Goal: Information Seeking & Learning: Stay updated

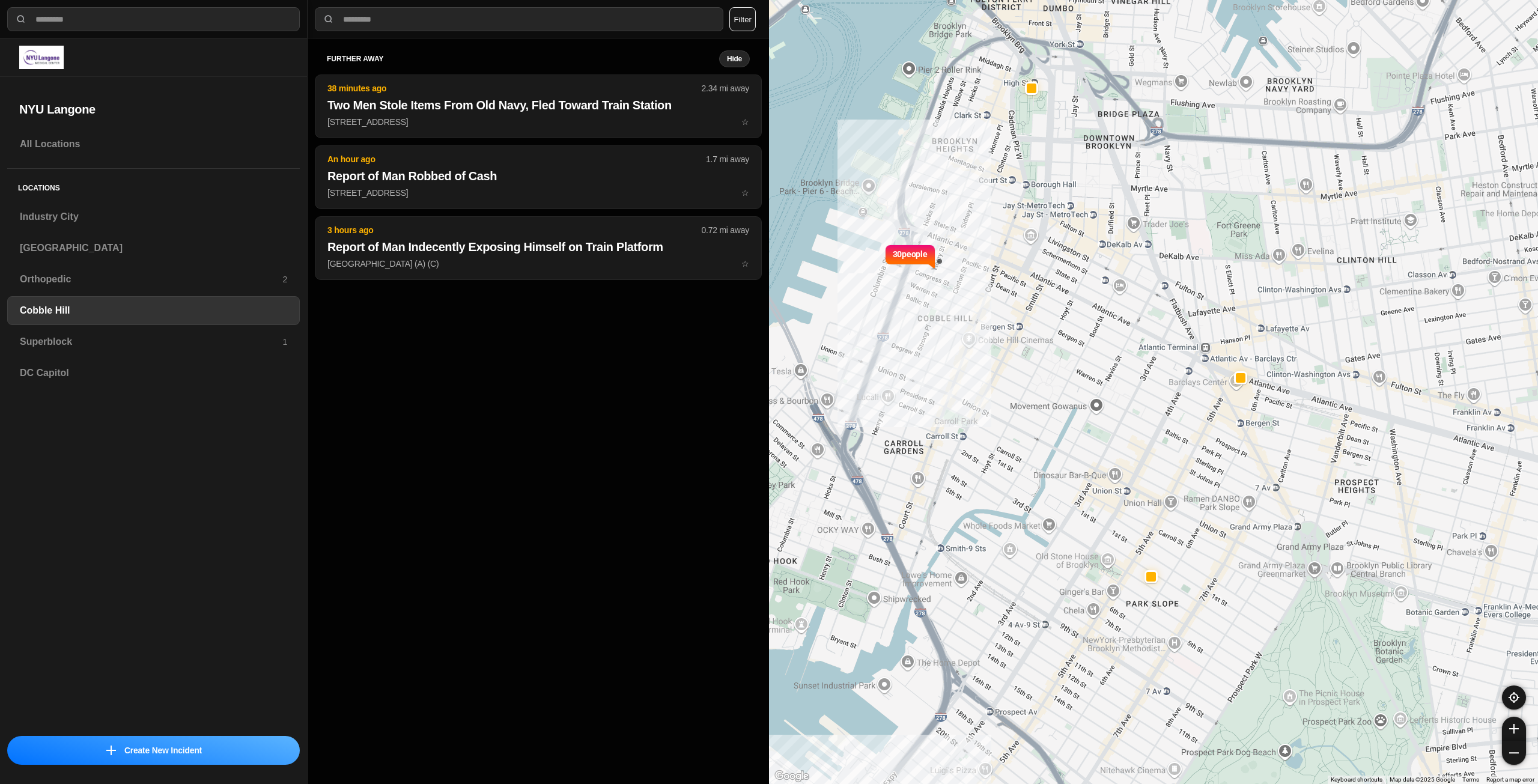
select select "*"
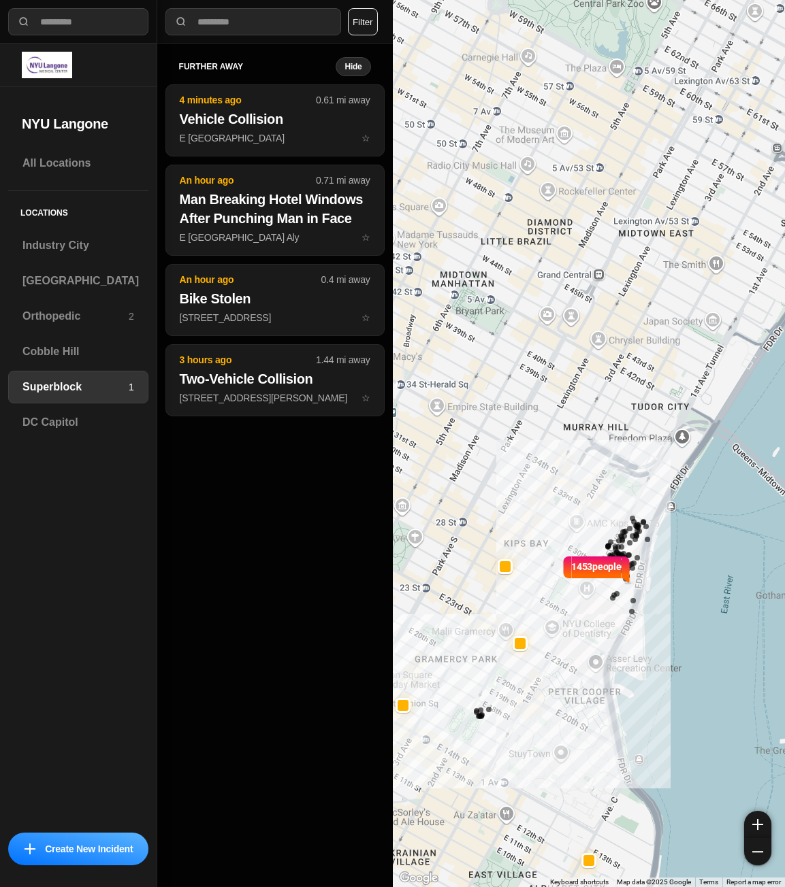
select select "*"
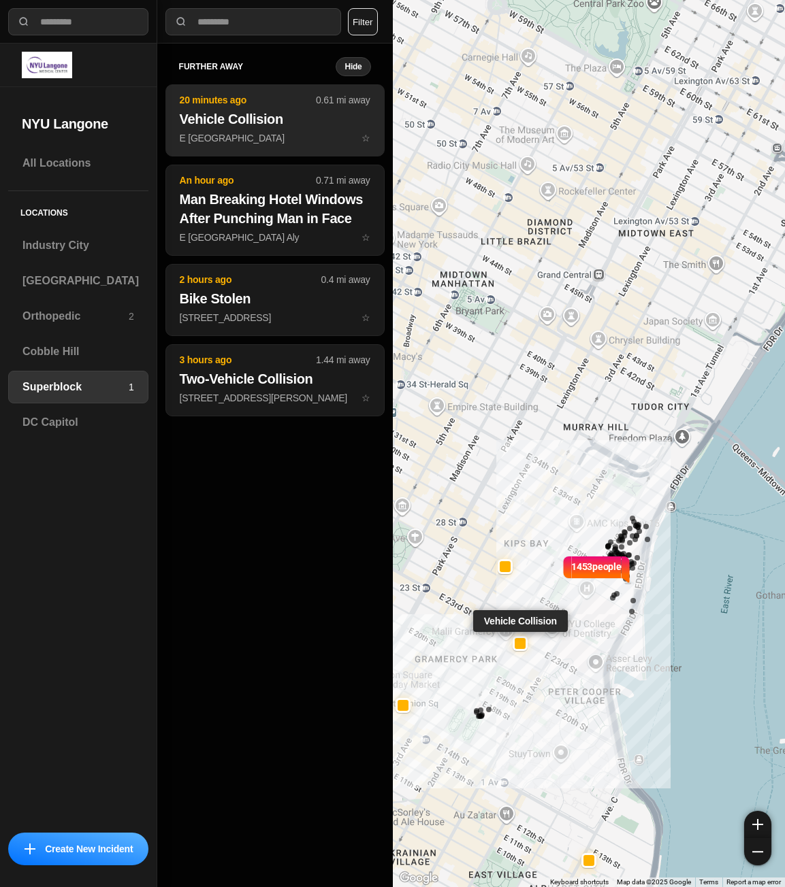
click at [260, 128] on h2 "Vehicle Collision" at bounding box center [275, 119] width 191 height 19
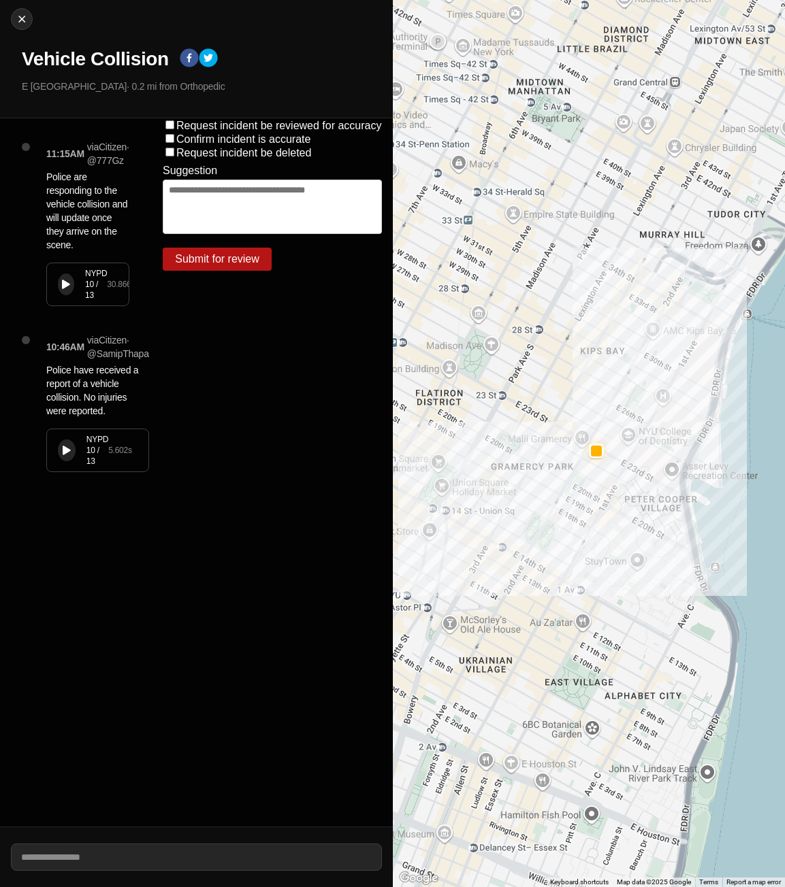
click at [57, 295] on div "NYPD 10 / 13 30.866 s" at bounding box center [88, 284] width 82 height 42
click at [69, 289] on icon at bounding box center [66, 284] width 8 height 9
click at [20, 18] on img at bounding box center [22, 19] width 14 height 14
select select "*"
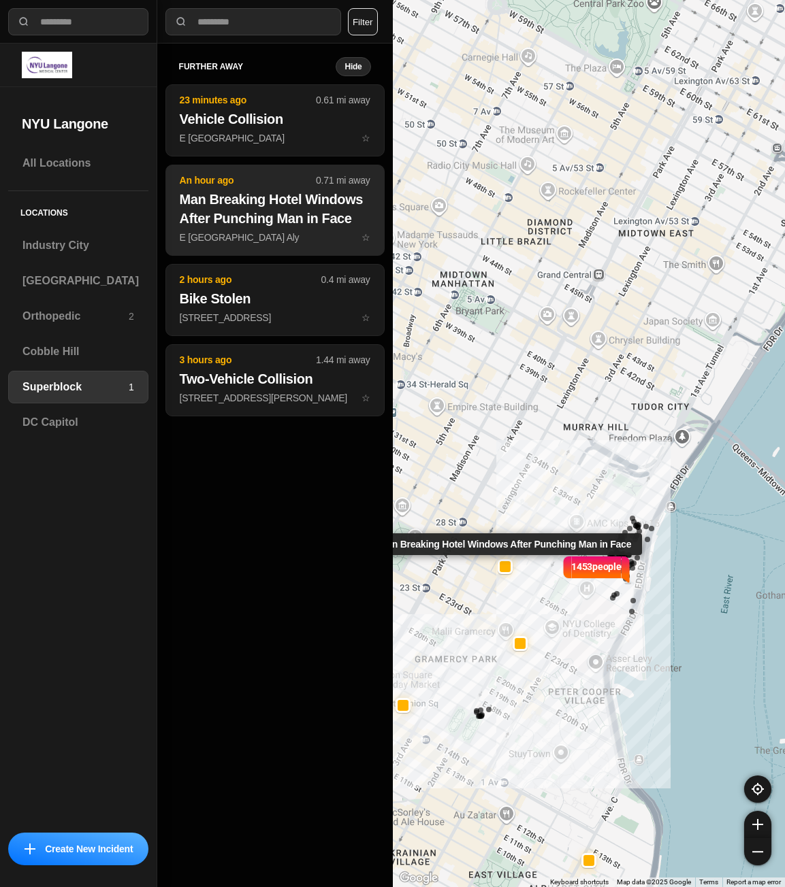
click at [235, 215] on h2 "Man Breaking Hotel Windows After Punching Man in Face" at bounding box center [275, 209] width 191 height 38
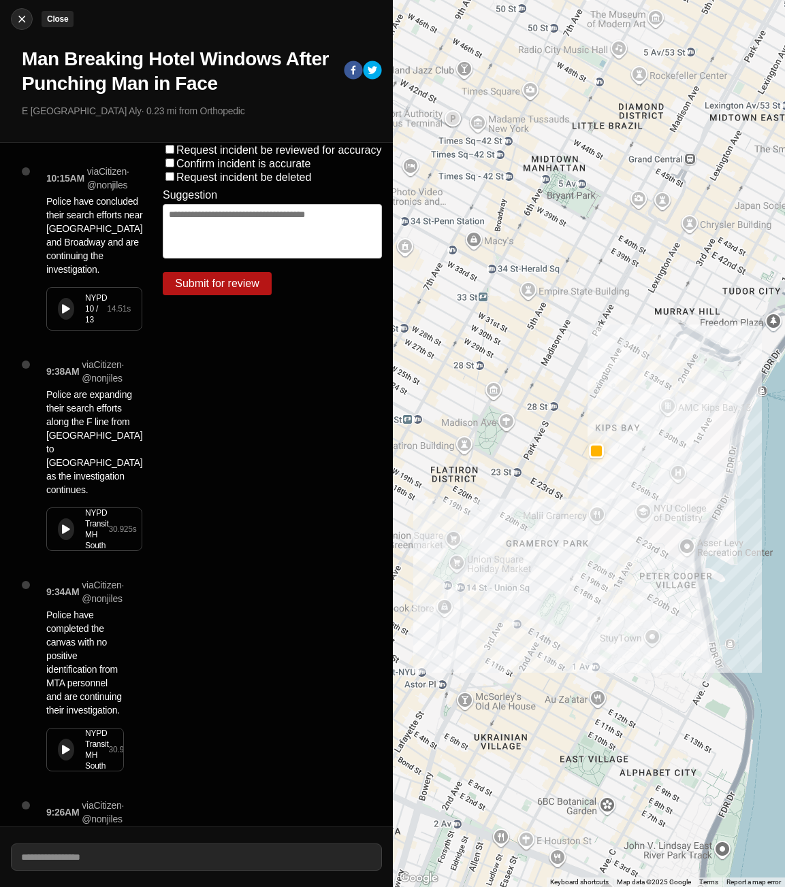
click at [16, 24] on img at bounding box center [22, 19] width 14 height 14
select select "*"
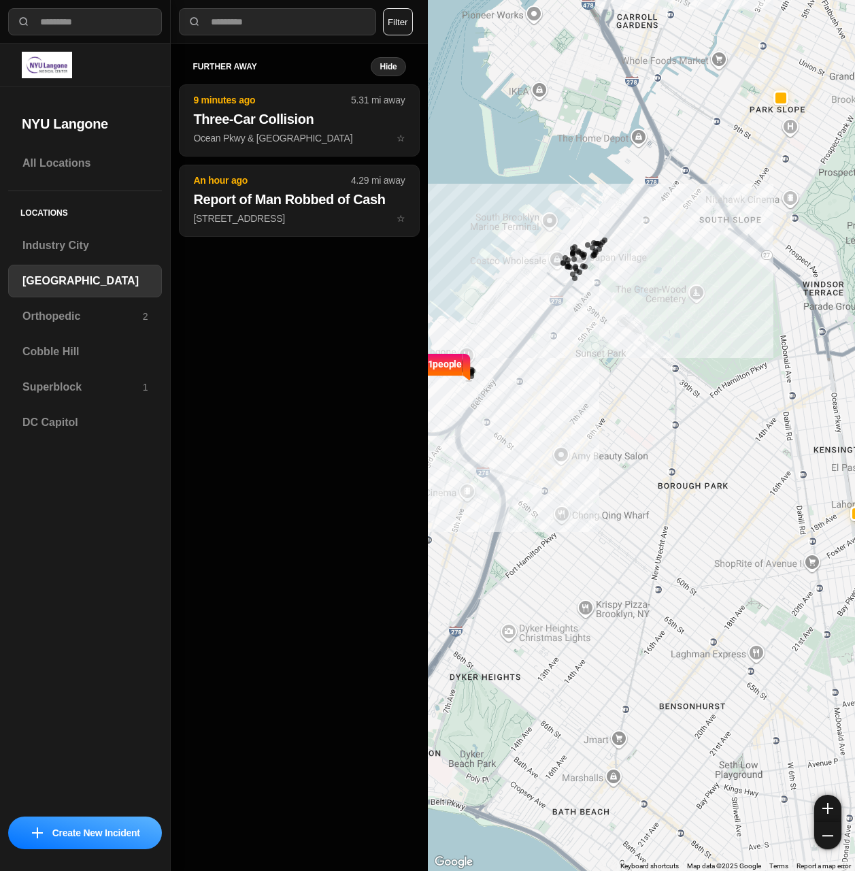
select select "*"
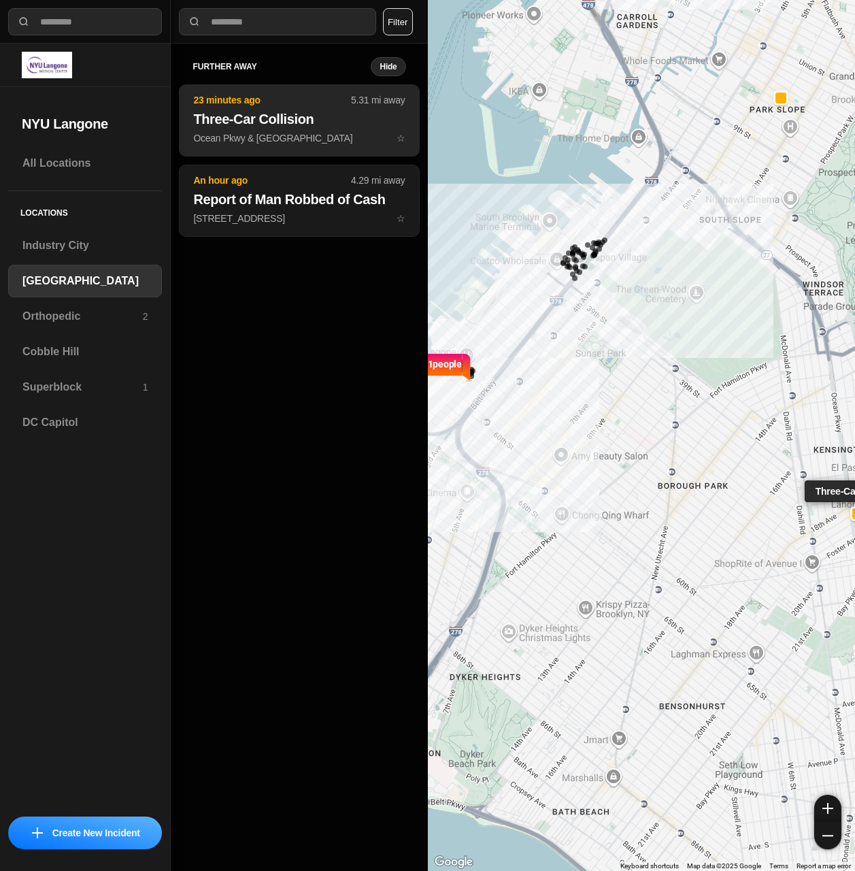
click at [314, 126] on h2 "Three-Car Collision" at bounding box center [299, 119] width 212 height 19
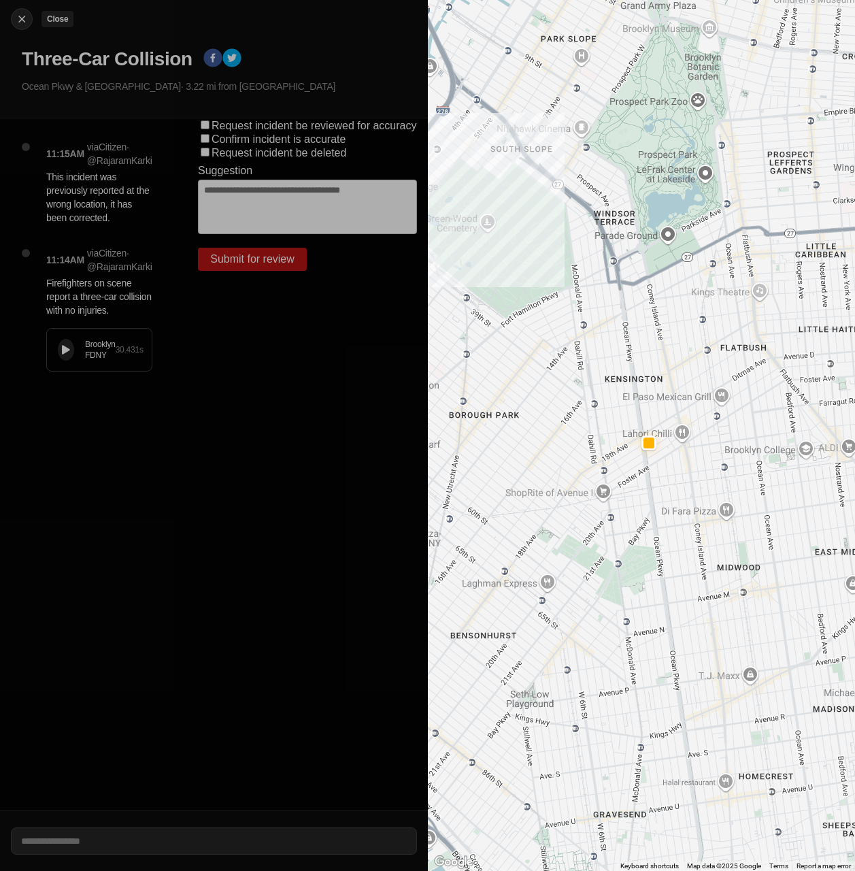
click at [17, 17] on img at bounding box center [22, 19] width 14 height 14
select select "*"
